Goal: Information Seeking & Learning: Learn about a topic

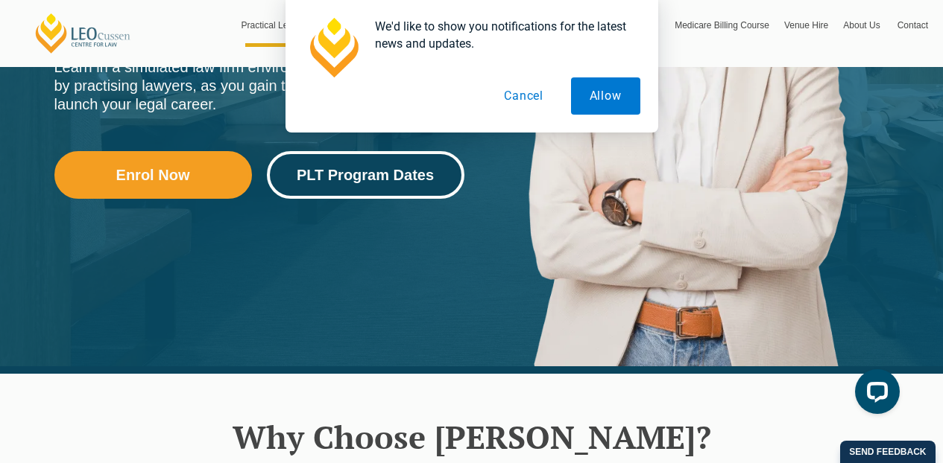
scroll to position [435, 0]
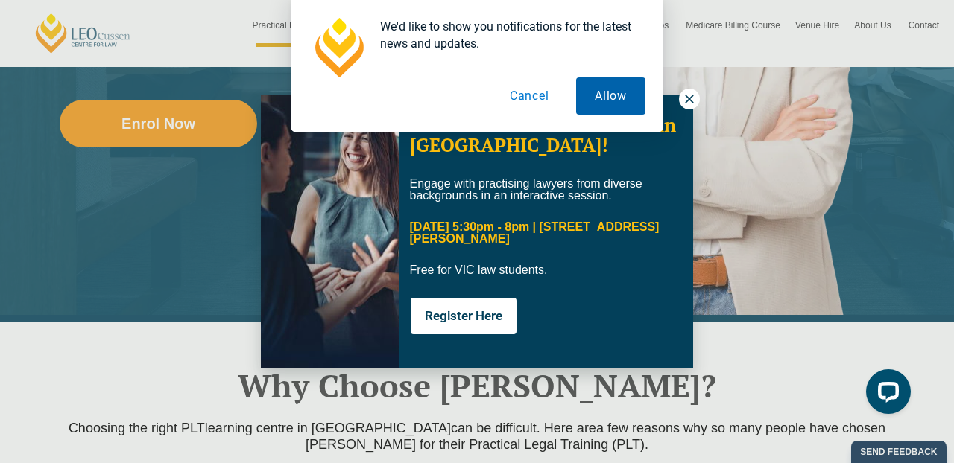
click at [608, 98] on button "Allow" at bounding box center [610, 95] width 69 height 37
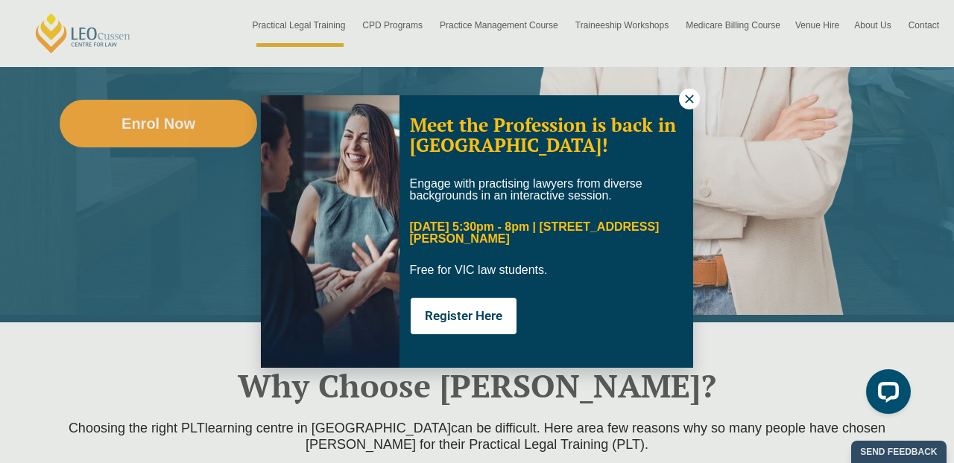
click at [685, 99] on icon at bounding box center [688, 98] width 13 height 13
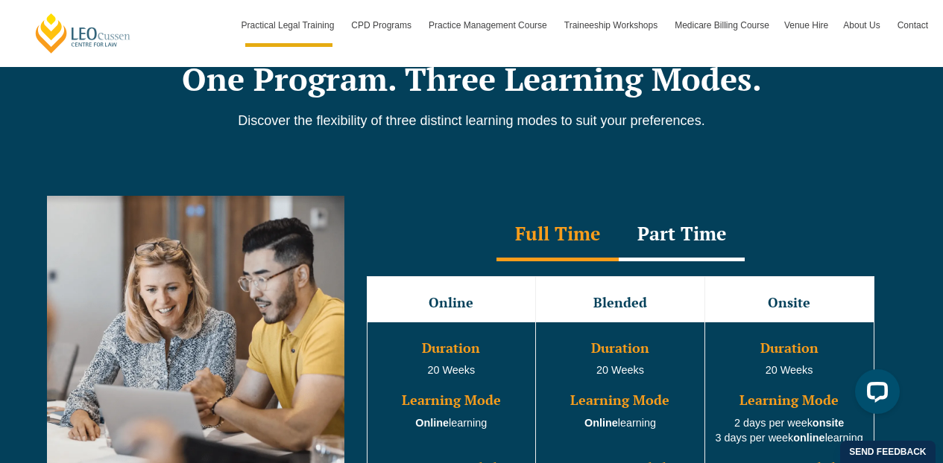
scroll to position [1320, 0]
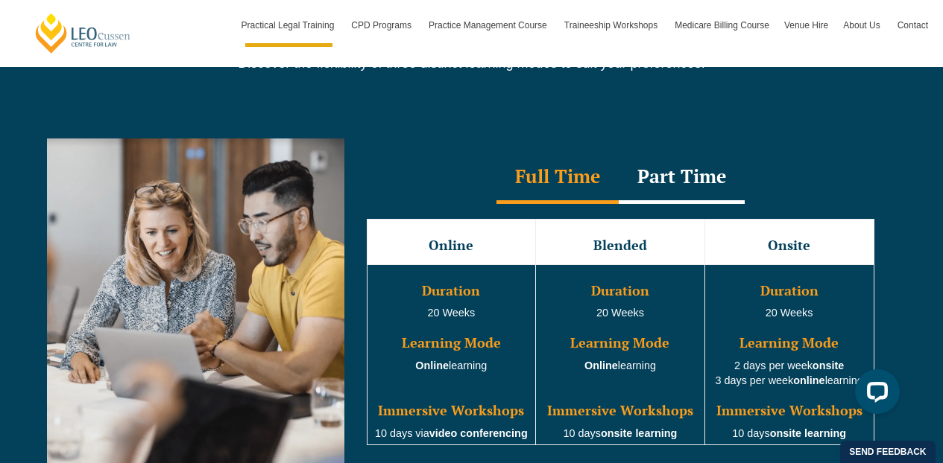
click at [536, 183] on div "Full Time" at bounding box center [557, 178] width 122 height 52
click at [652, 180] on div "Part Time" at bounding box center [681, 178] width 126 height 52
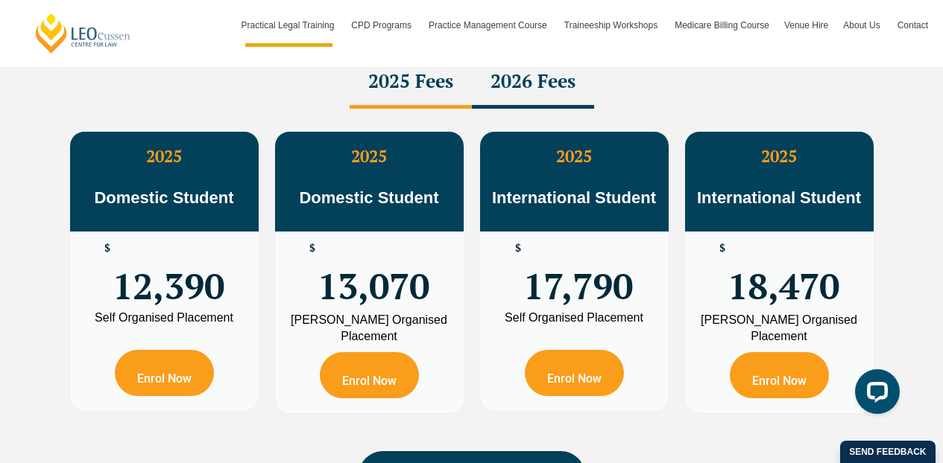
scroll to position [2710, 0]
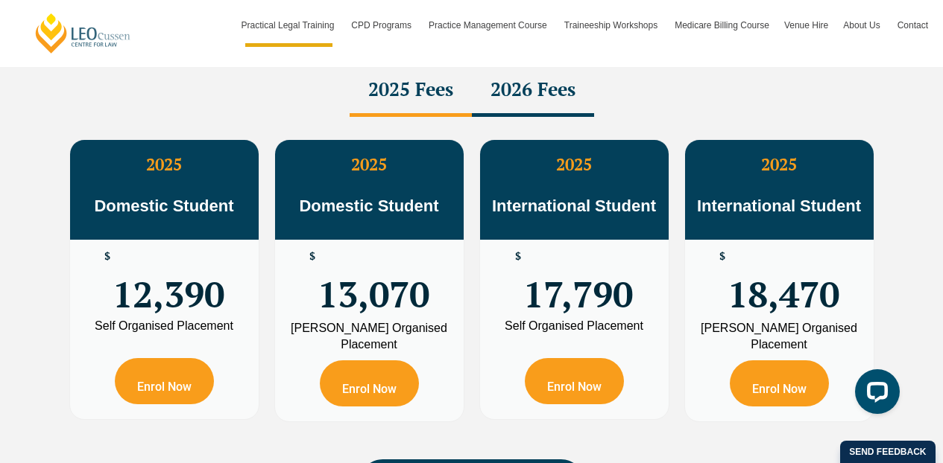
click at [513, 96] on div "2026 Fees" at bounding box center [533, 91] width 122 height 52
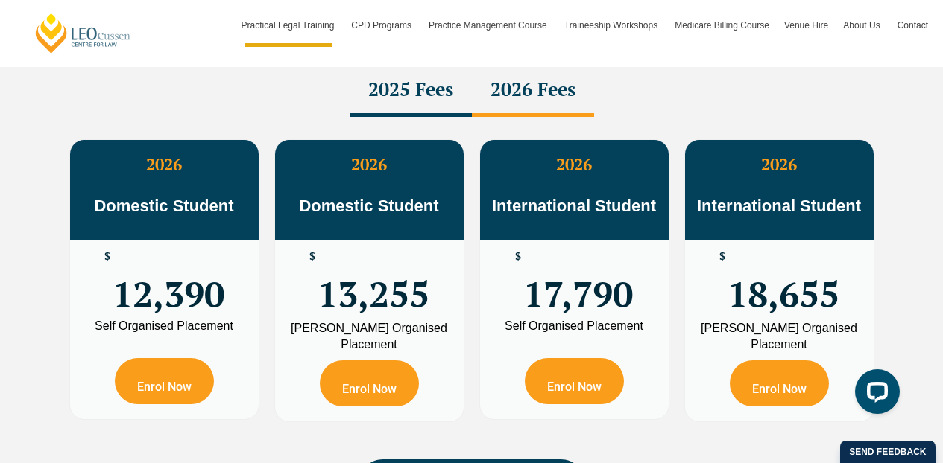
click at [406, 93] on div "2025 Fees" at bounding box center [410, 91] width 122 height 52
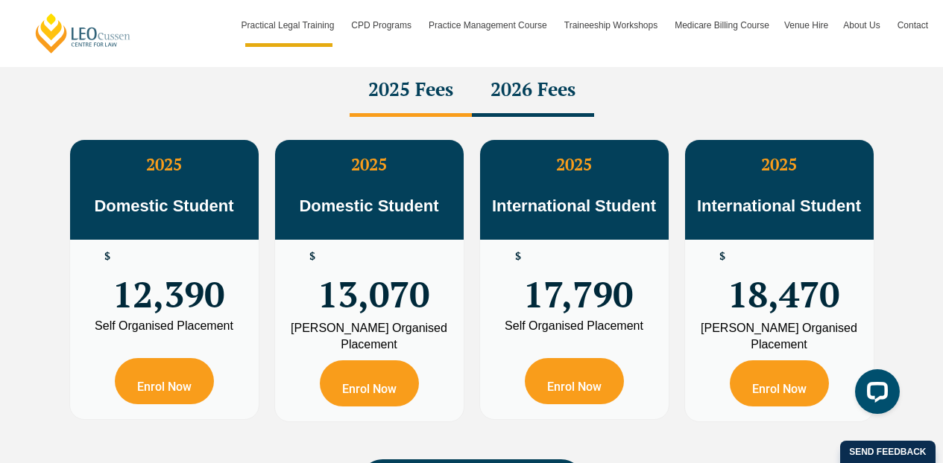
click at [504, 97] on div "2026 Fees" at bounding box center [533, 91] width 122 height 52
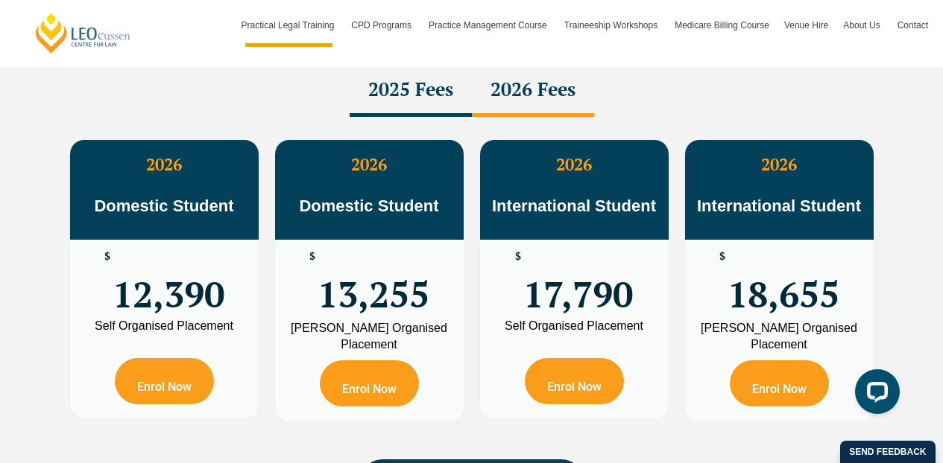
click at [399, 97] on div "2025 Fees" at bounding box center [410, 91] width 122 height 52
